Goal: Find specific page/section: Find specific page/section

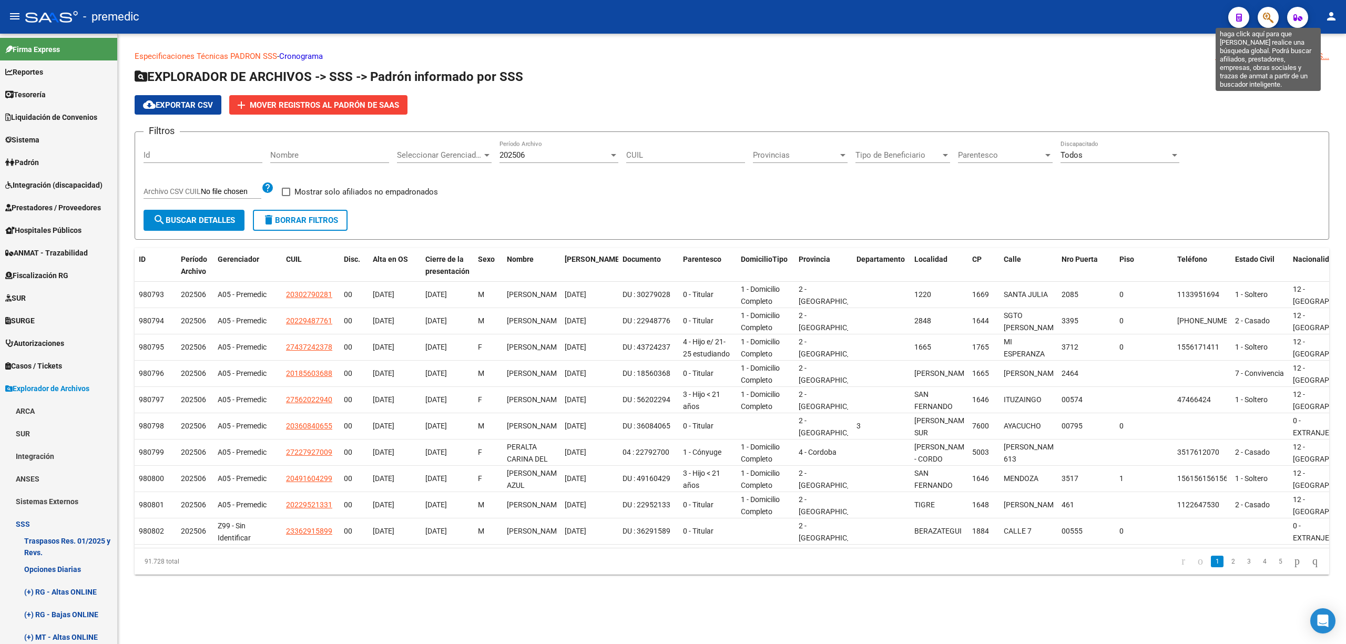
click at [1272, 17] on icon "button" at bounding box center [1267, 18] width 11 height 12
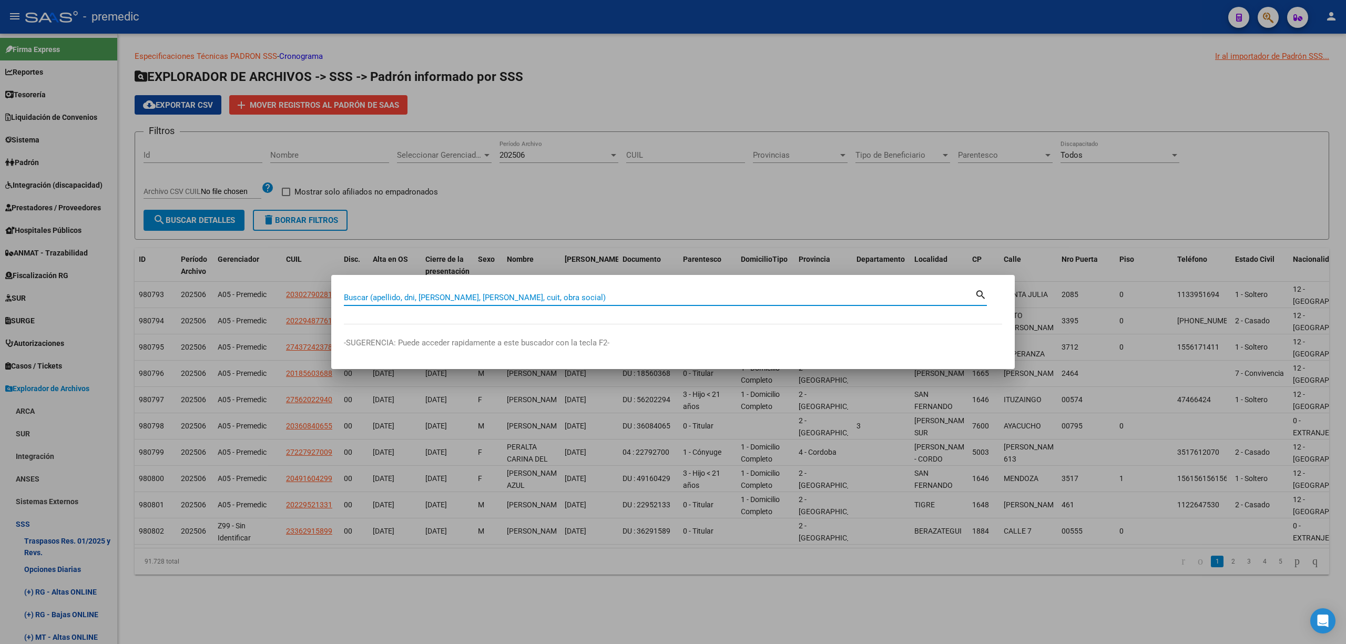
paste input "94184687"
type input "94184687"
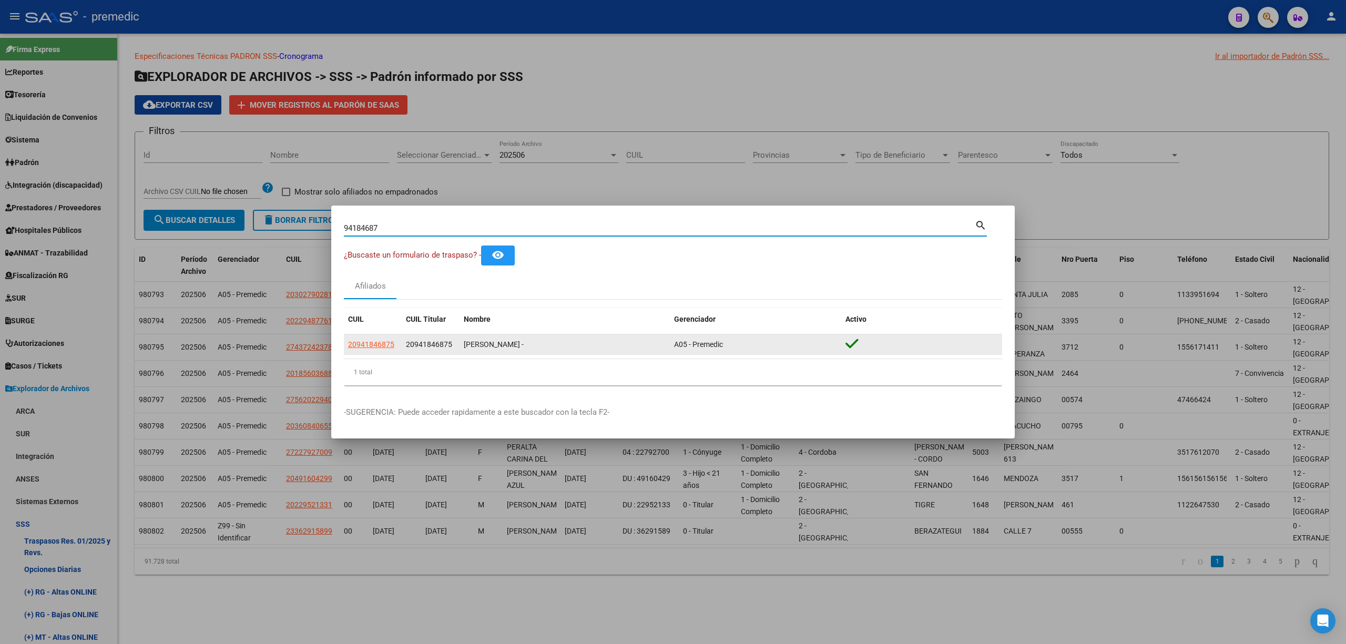
click at [372, 350] on app-link-go-to "20941846875" at bounding box center [371, 344] width 46 height 12
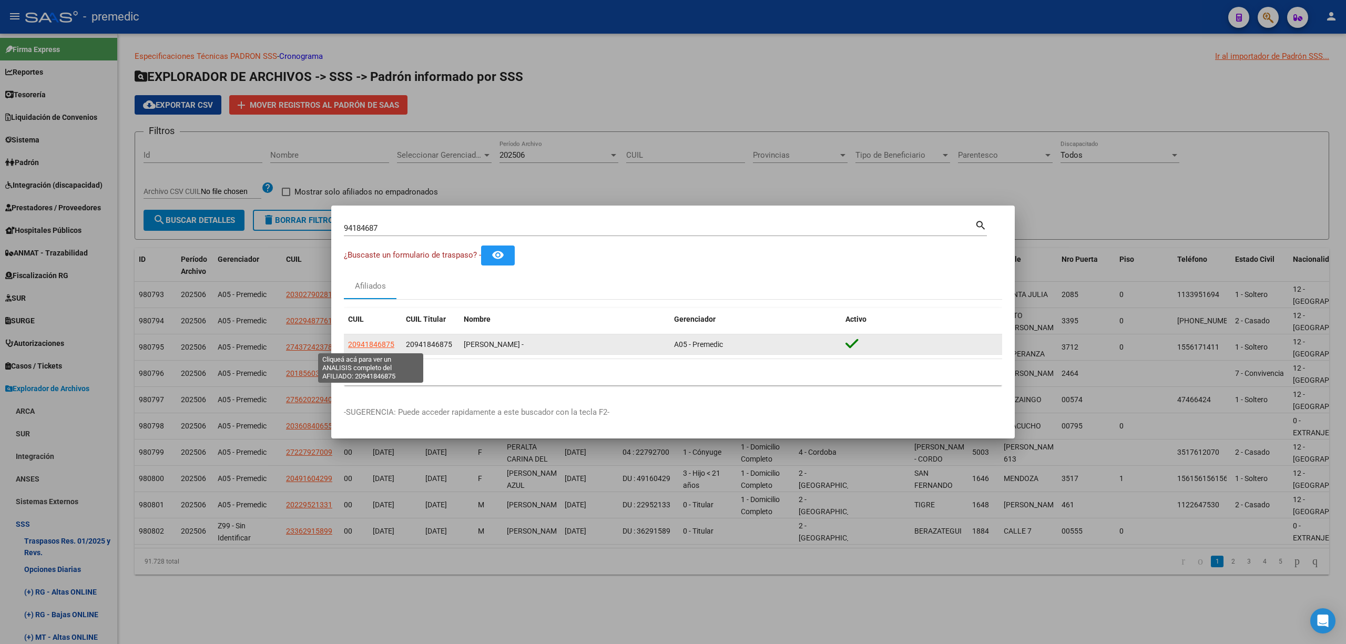
click at [377, 343] on span "20941846875" at bounding box center [371, 344] width 46 height 8
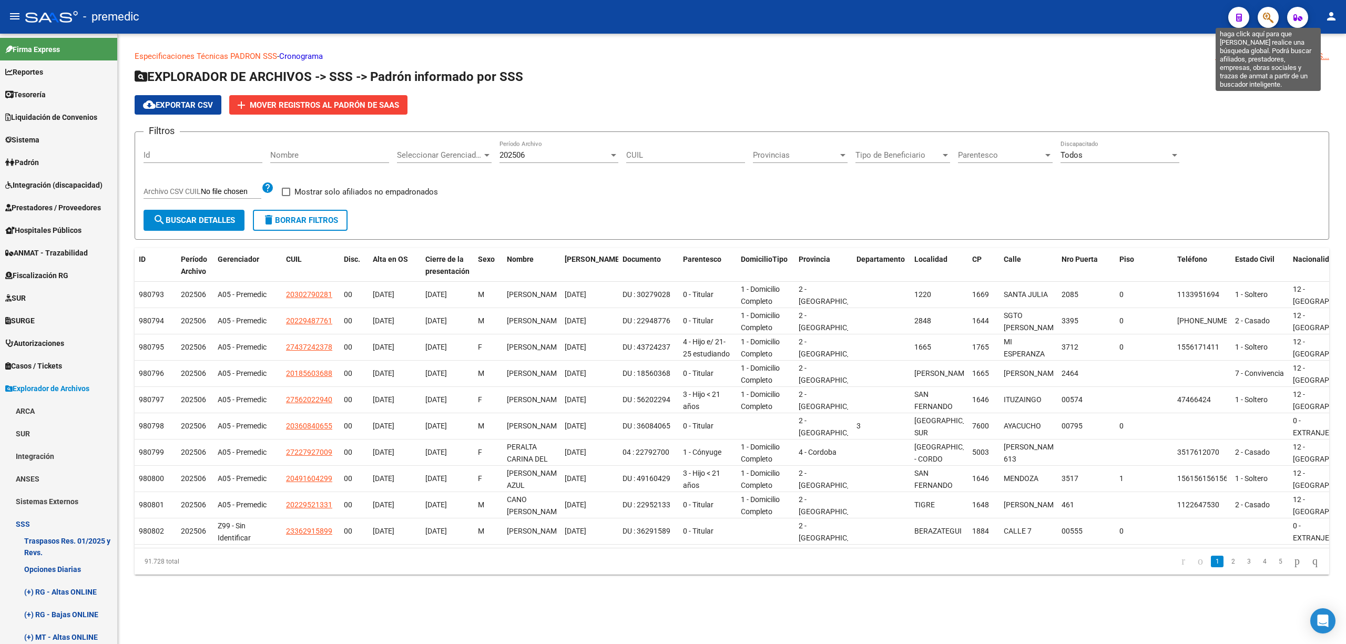
click at [1270, 19] on icon "button" at bounding box center [1267, 18] width 11 height 12
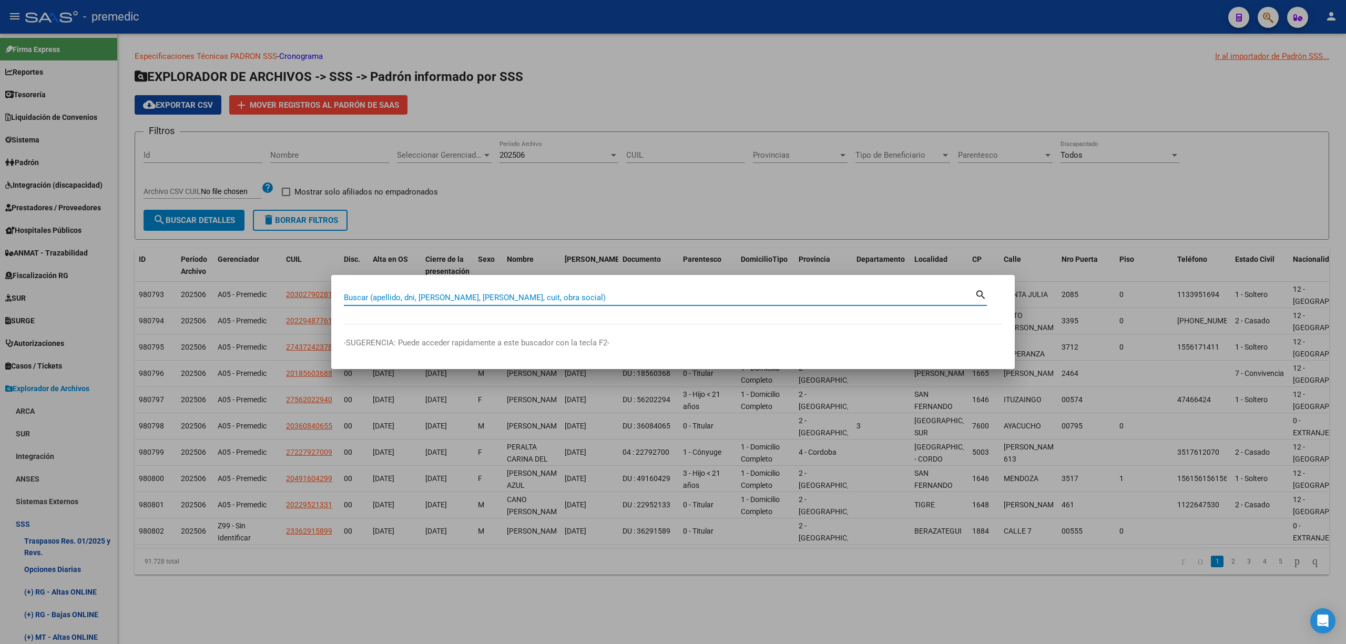
paste input "20456551"
type input "20456551"
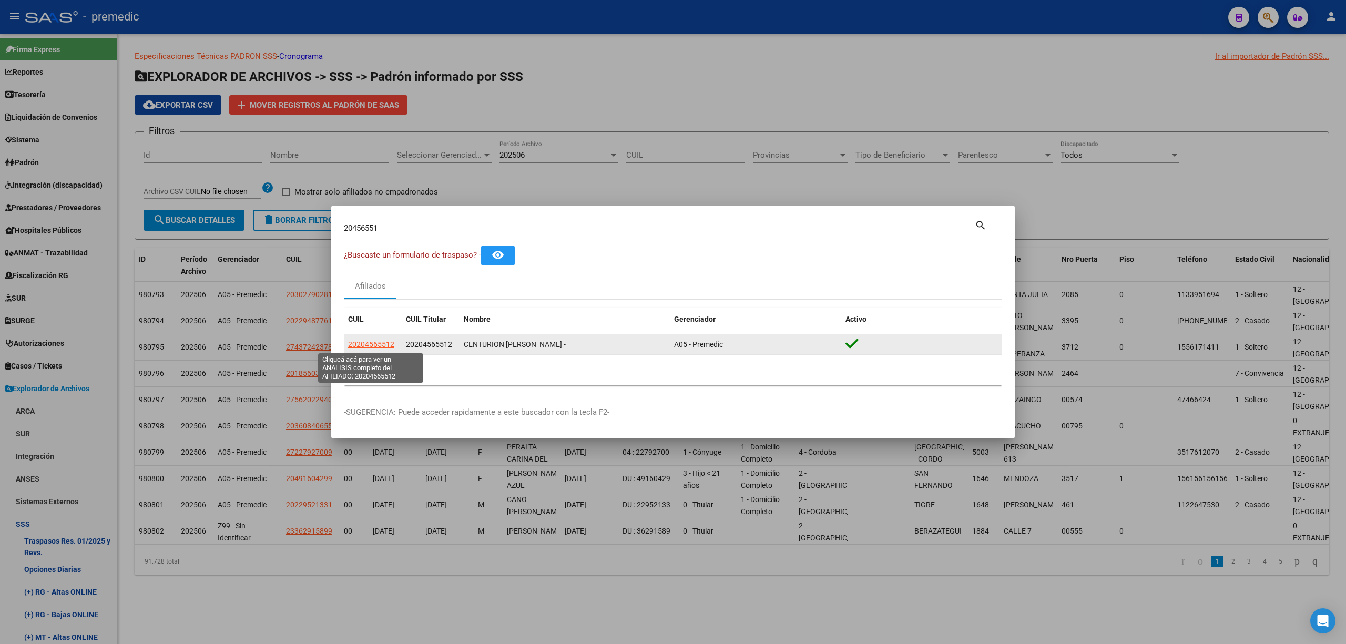
click at [381, 340] on span "20204565512" at bounding box center [371, 344] width 46 height 8
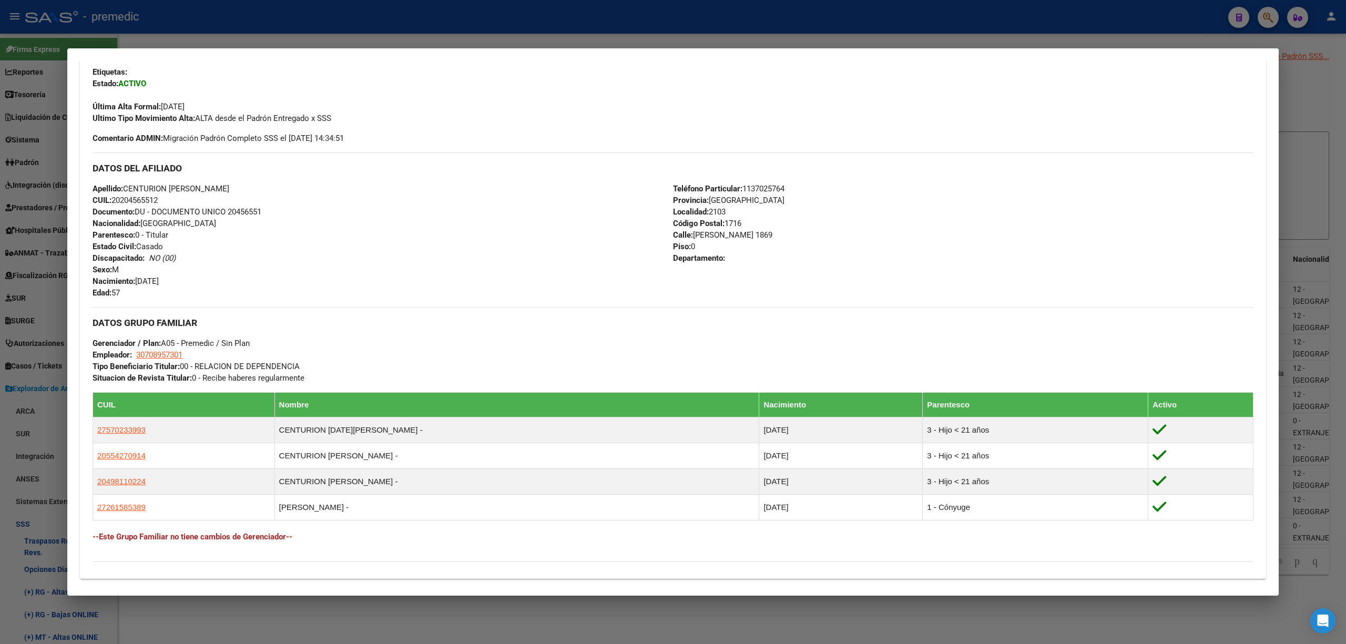
scroll to position [280, 0]
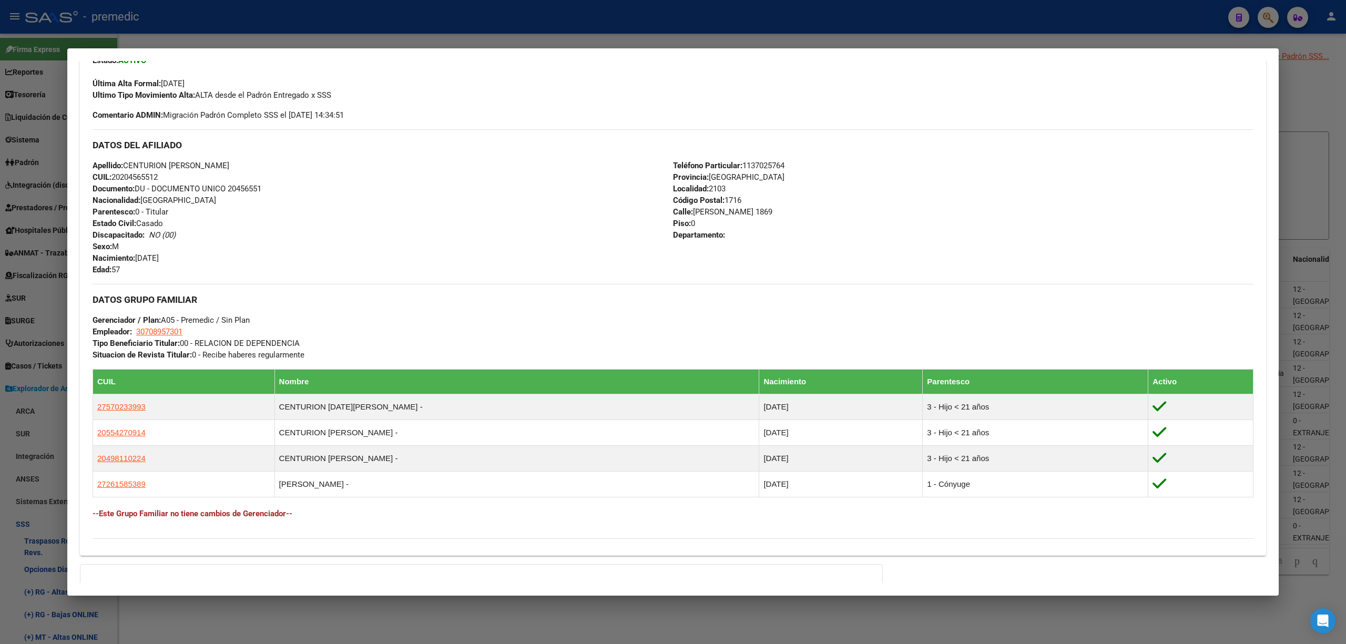
click at [1254, 214] on div "Enviar Credencial Digital remove_red_eye Movimientos Sin Certificado Discapacid…" at bounding box center [673, 279] width 1186 height 535
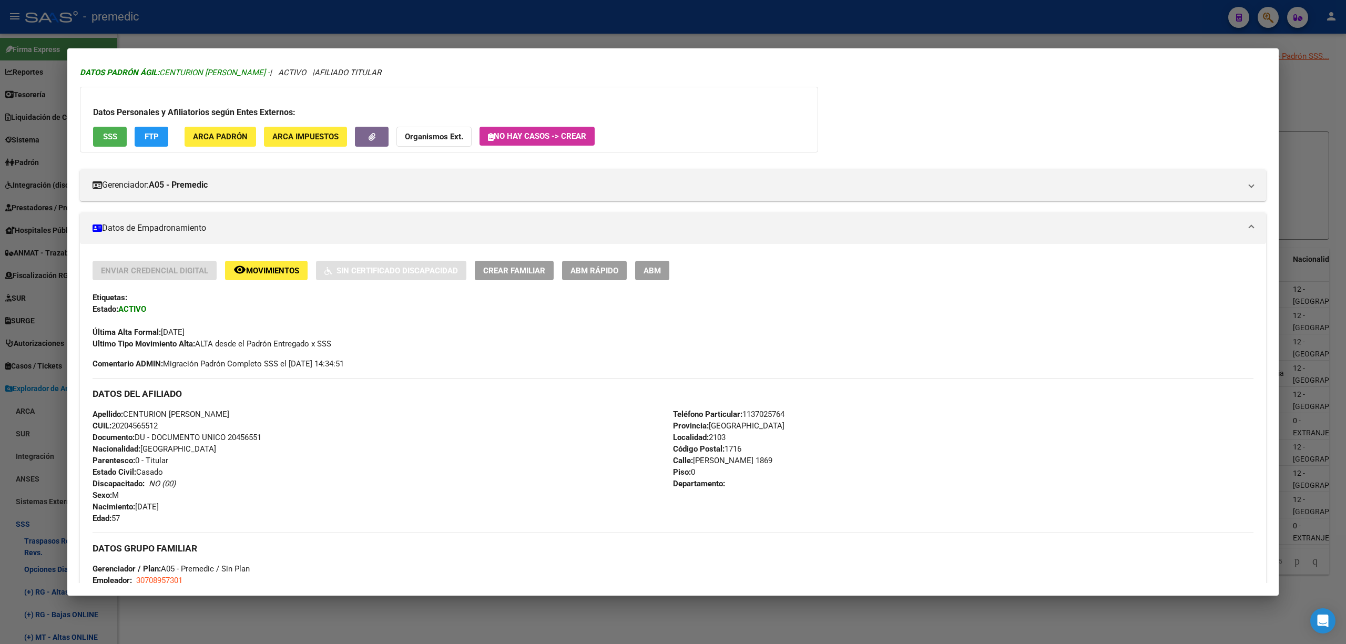
scroll to position [0, 0]
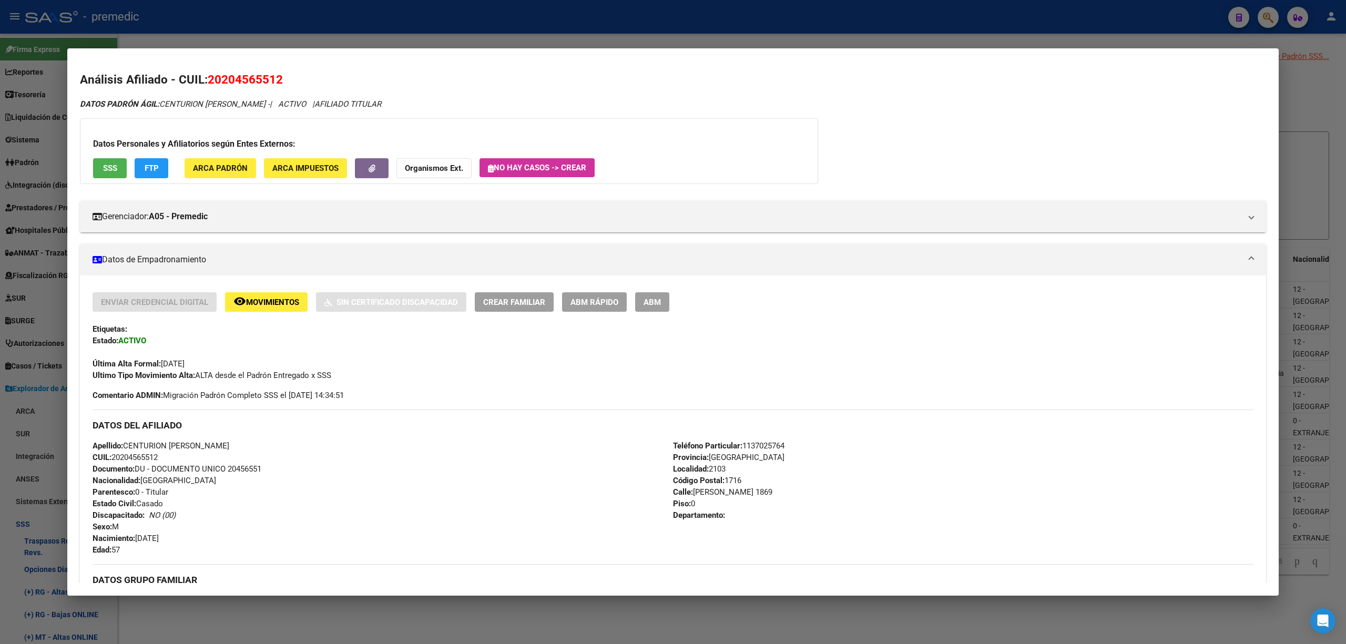
drag, startPoint x: 222, startPoint y: 72, endPoint x: 273, endPoint y: 76, distance: 51.6
click at [273, 76] on span "20204565512" at bounding box center [245, 80] width 75 height 14
copy span "20456551"
